Goal: Information Seeking & Learning: Learn about a topic

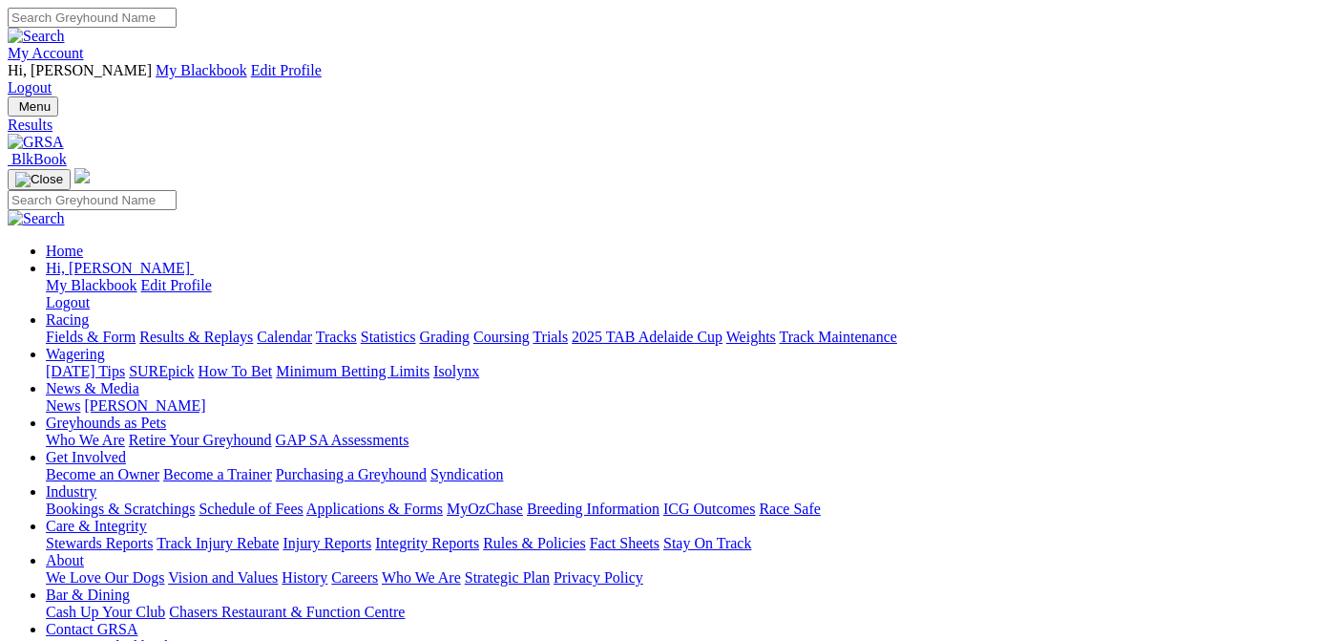
select select "QLD"
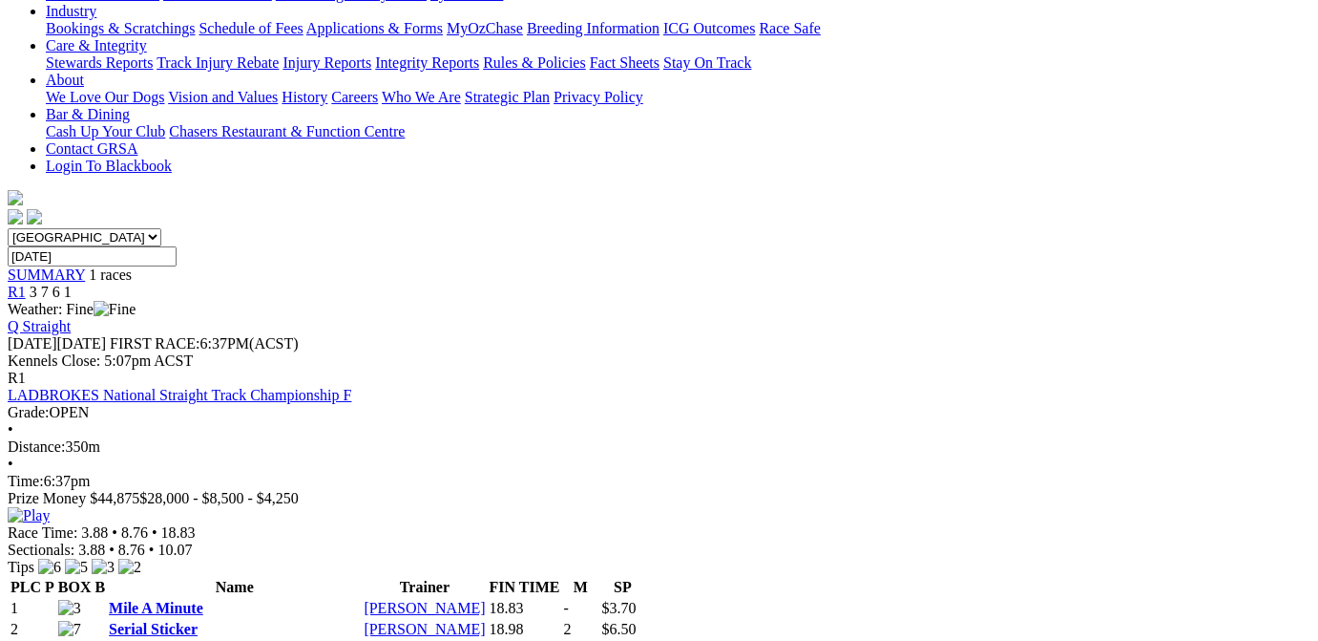
scroll to position [384, 0]
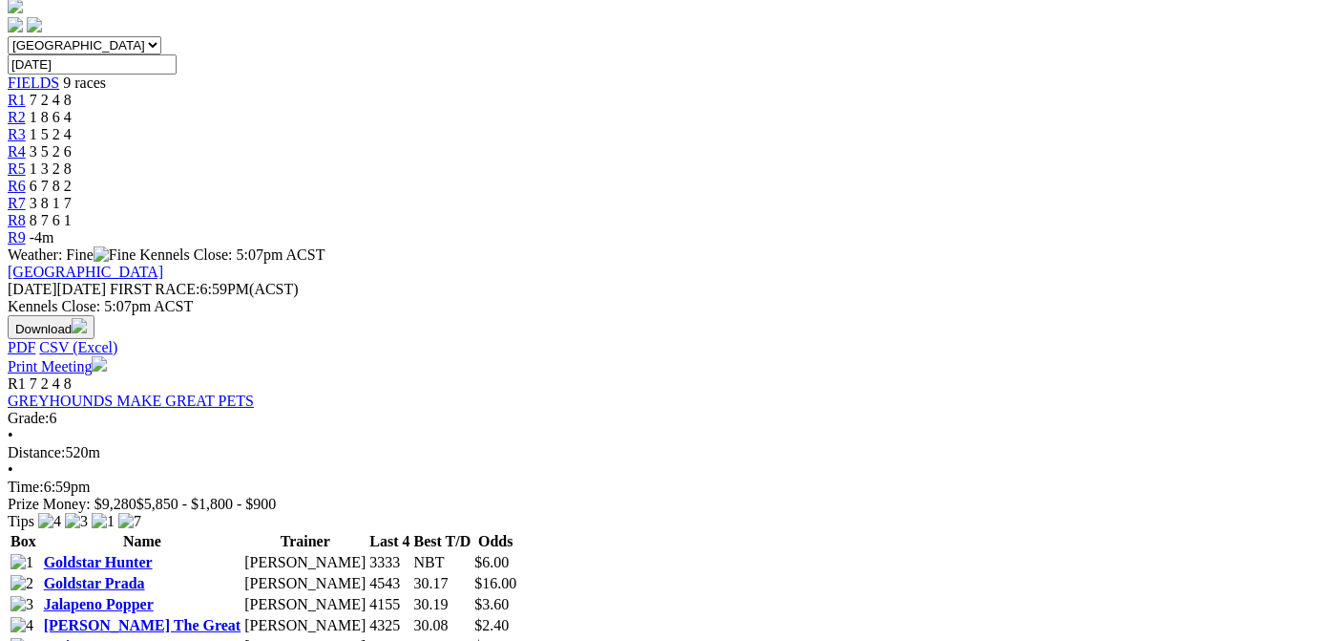
scroll to position [769, 0]
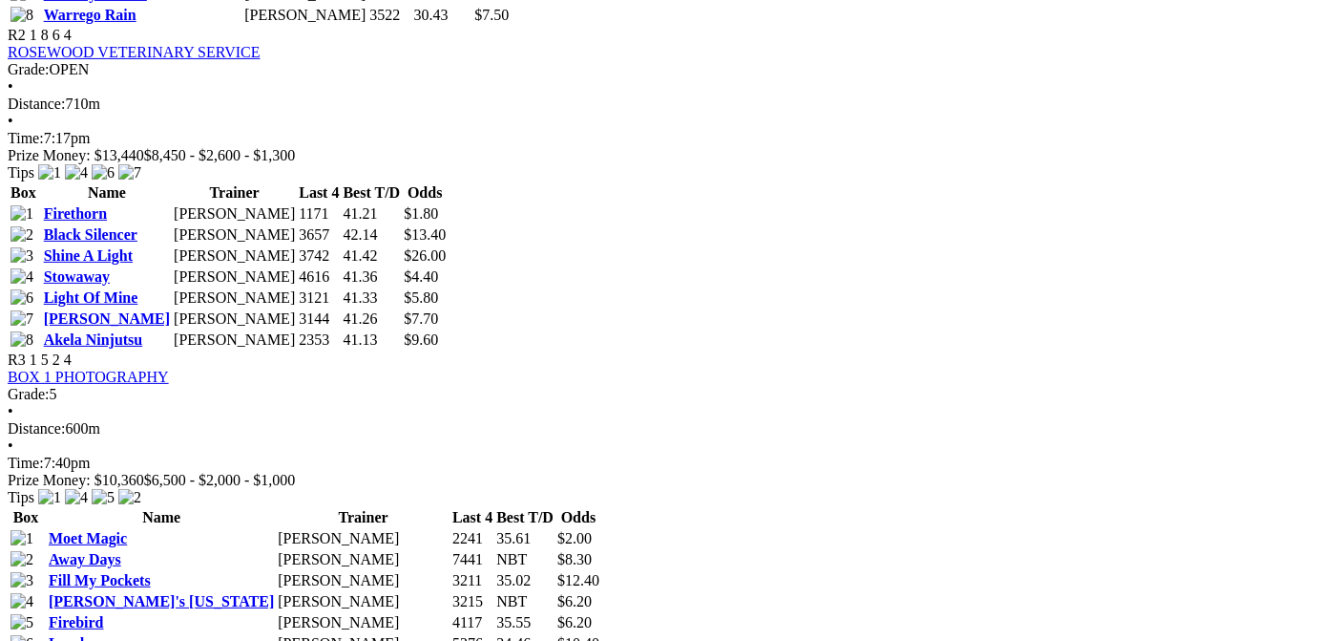
scroll to position [1442, 0]
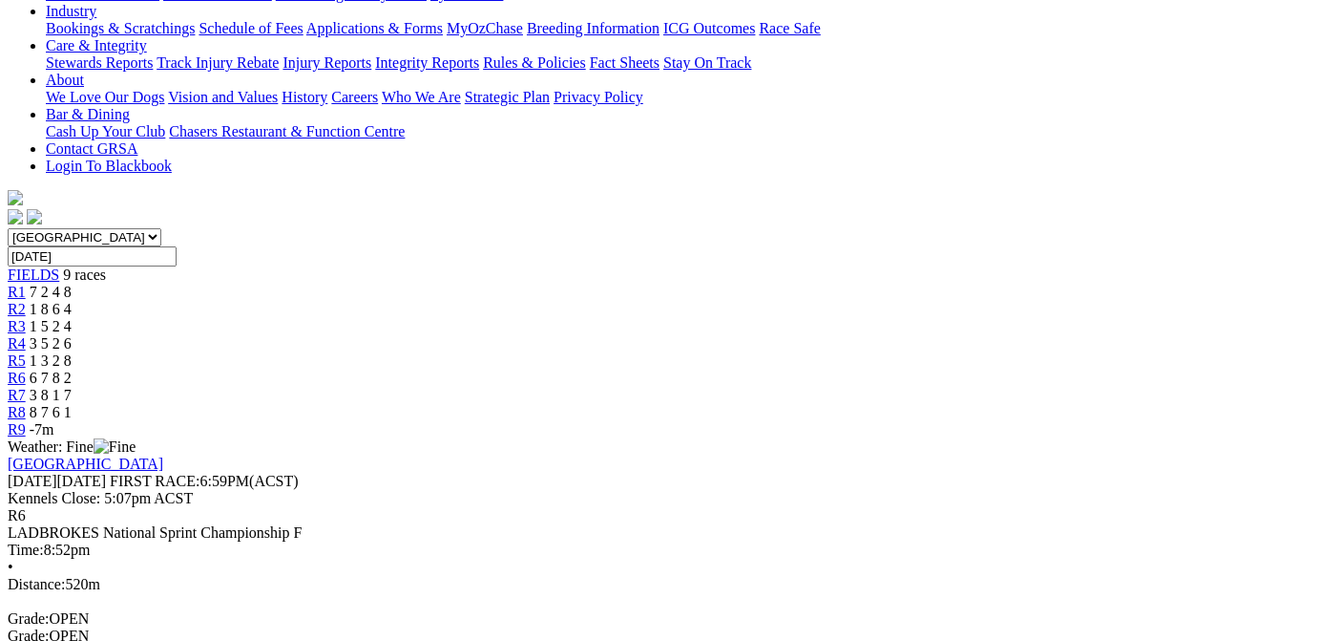
scroll to position [288, 0]
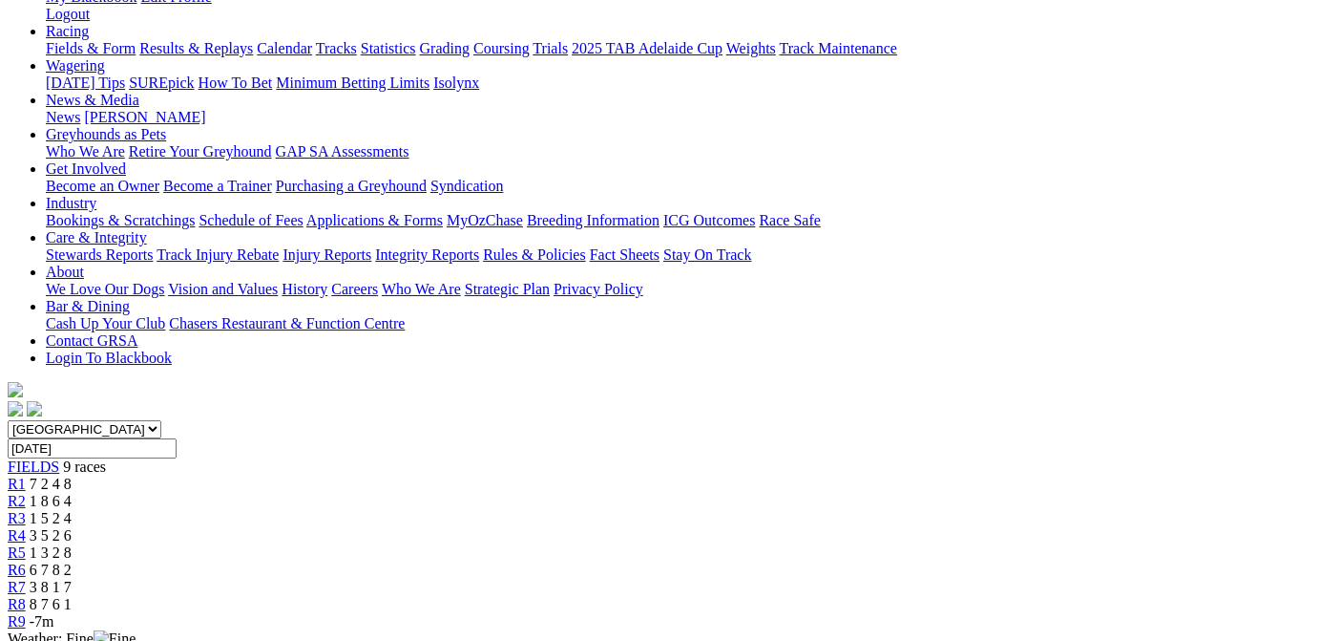
scroll to position [0, 0]
